Goal: Transaction & Acquisition: Purchase product/service

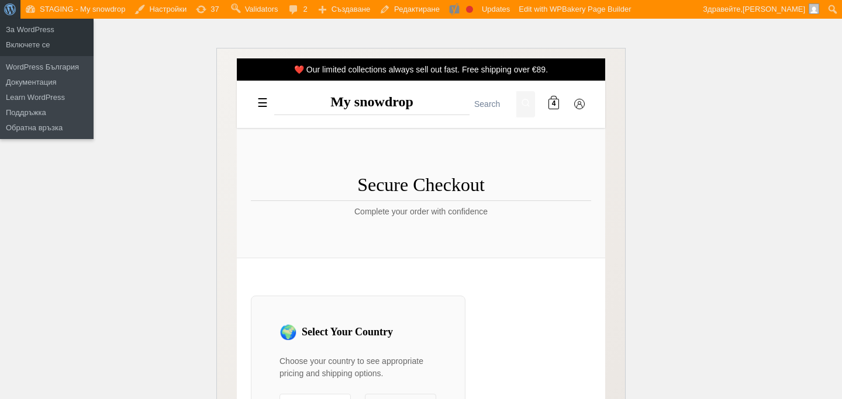
click at [12, 8] on span "Лента с инструменти" at bounding box center [8, 8] width 9 height 16
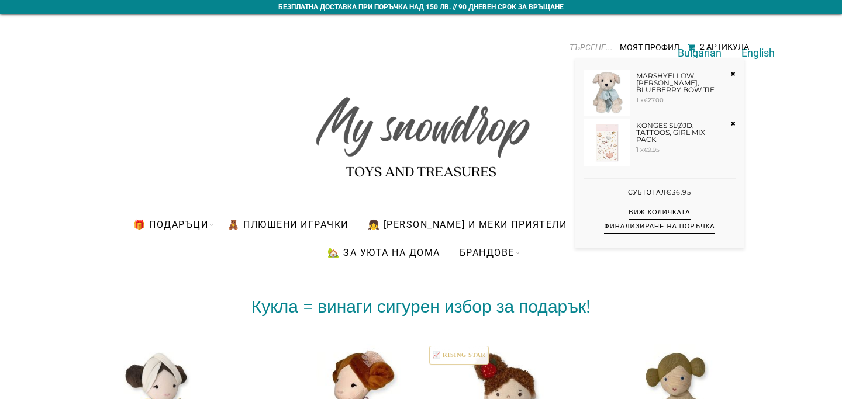
click at [733, 45] on div "2 Артикула" at bounding box center [724, 46] width 49 height 9
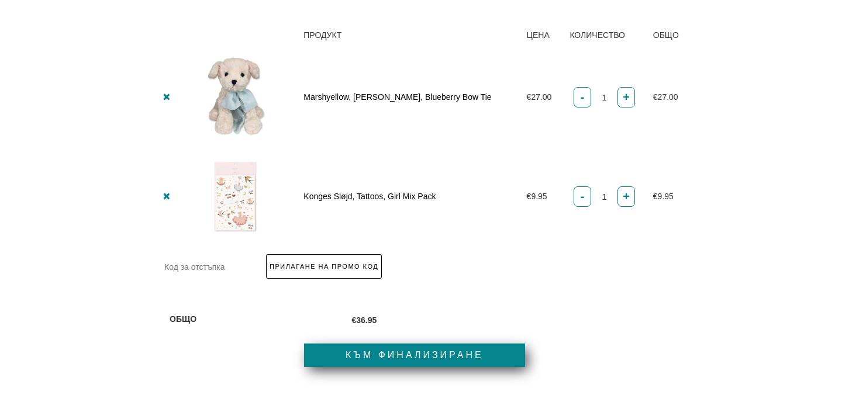
scroll to position [385, 0]
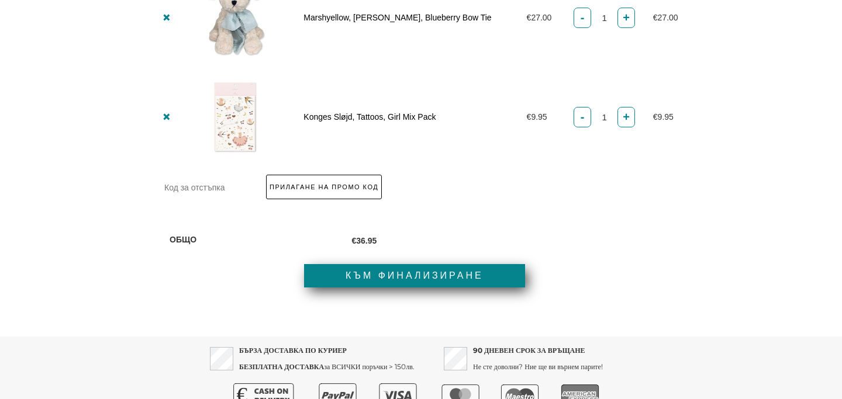
click at [493, 279] on link "Към финализиране" at bounding box center [414, 275] width 221 height 23
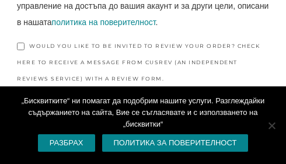
scroll to position [916, 0]
